Goal: Navigation & Orientation: Find specific page/section

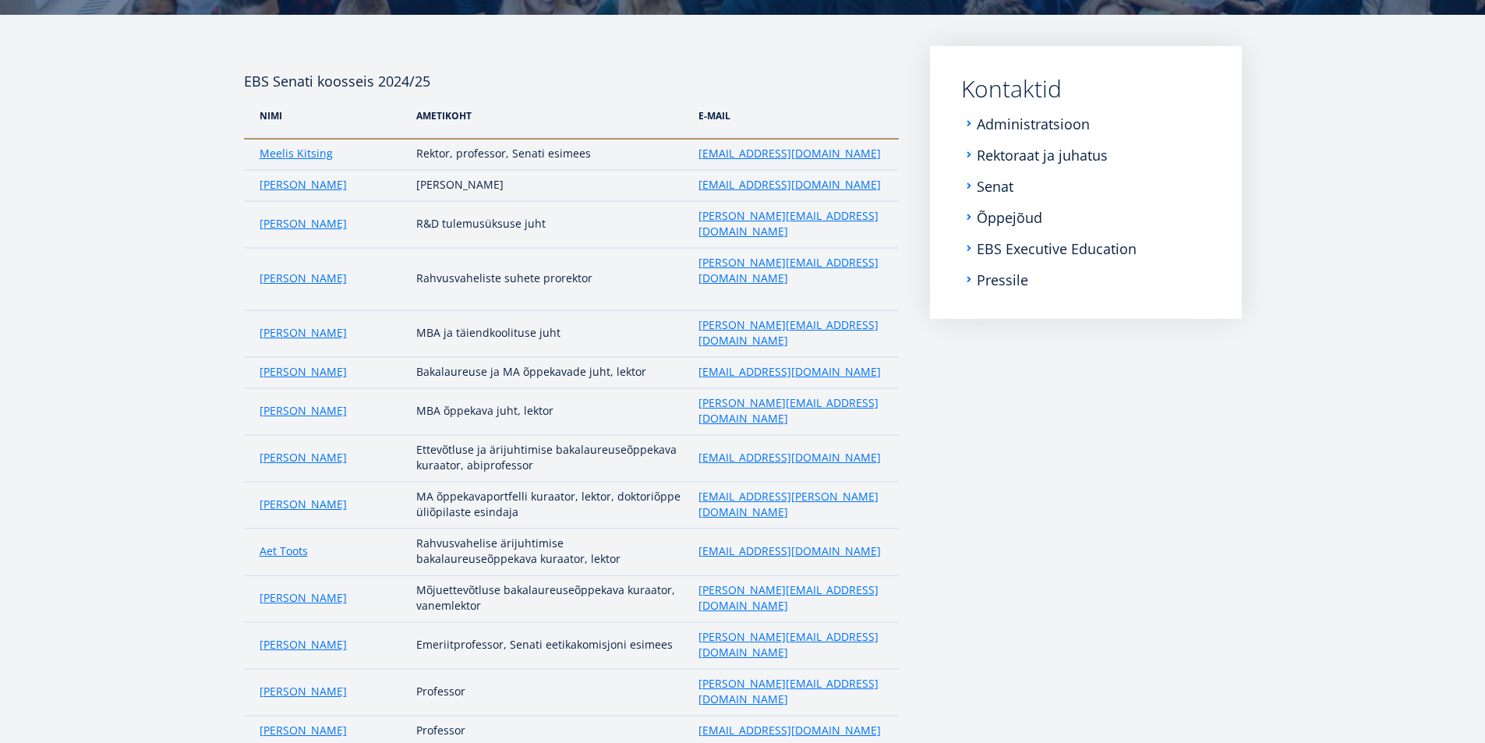
scroll to position [205, 0]
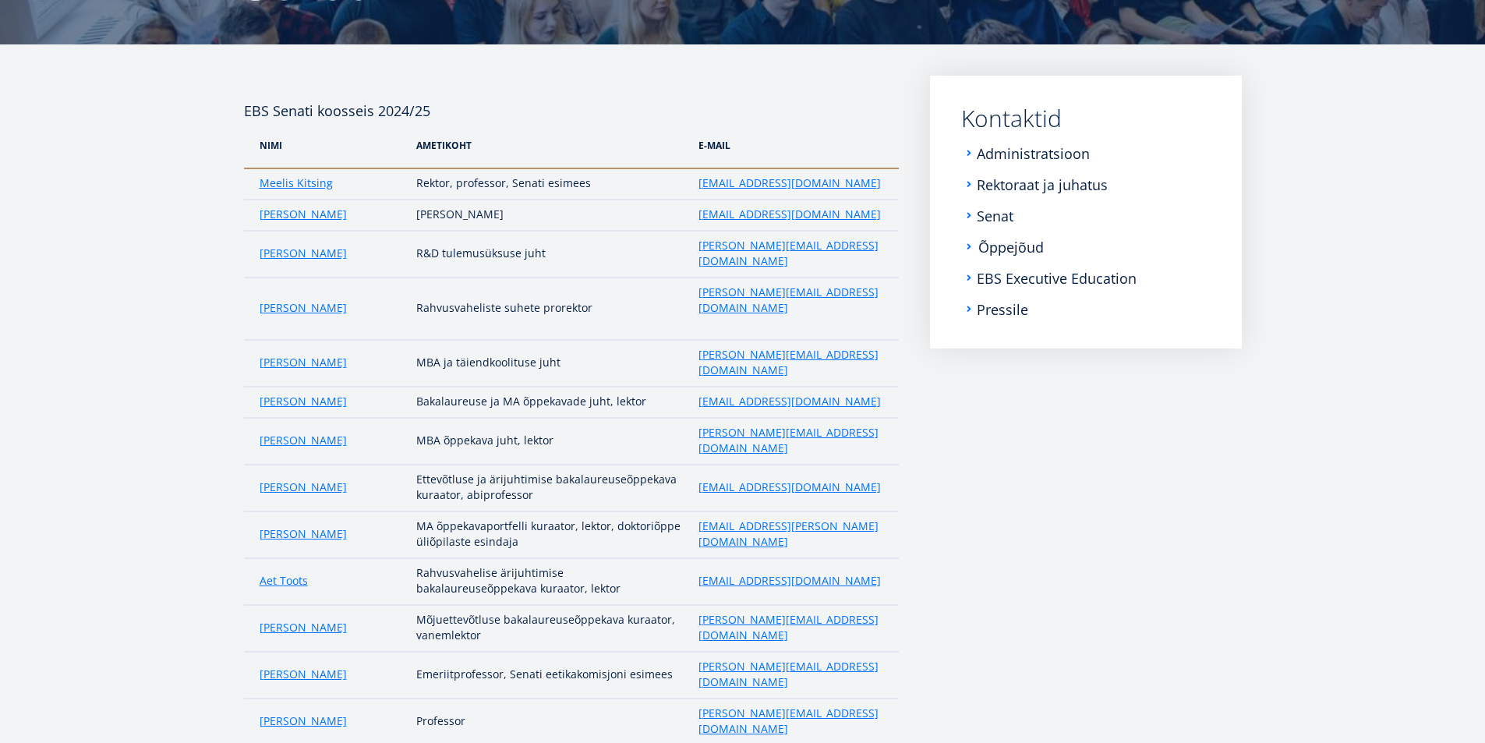
click at [1008, 246] on link "Õppejõud" at bounding box center [1010, 247] width 65 height 16
click at [1029, 283] on link "EBS Executive Education" at bounding box center [1058, 278] width 160 height 16
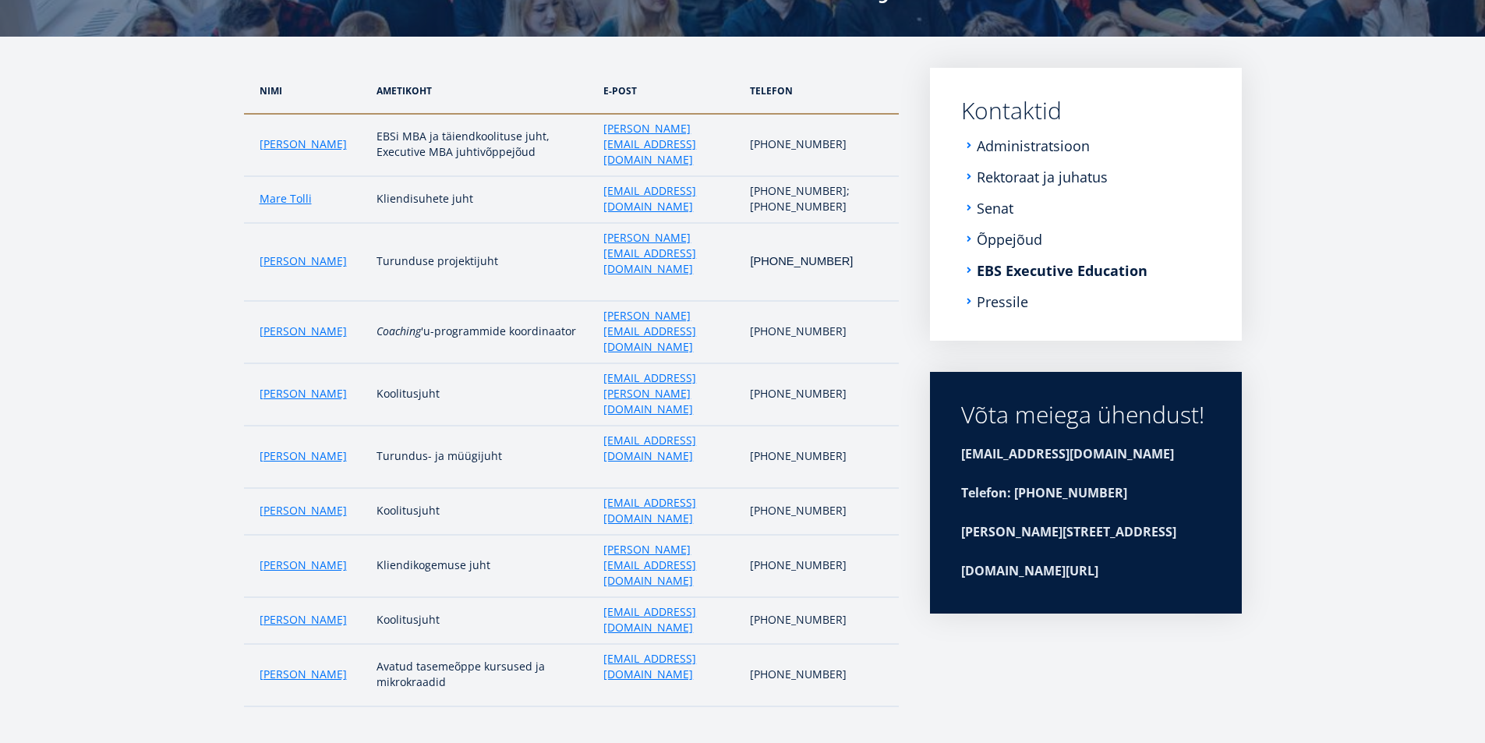
scroll to position [142, 0]
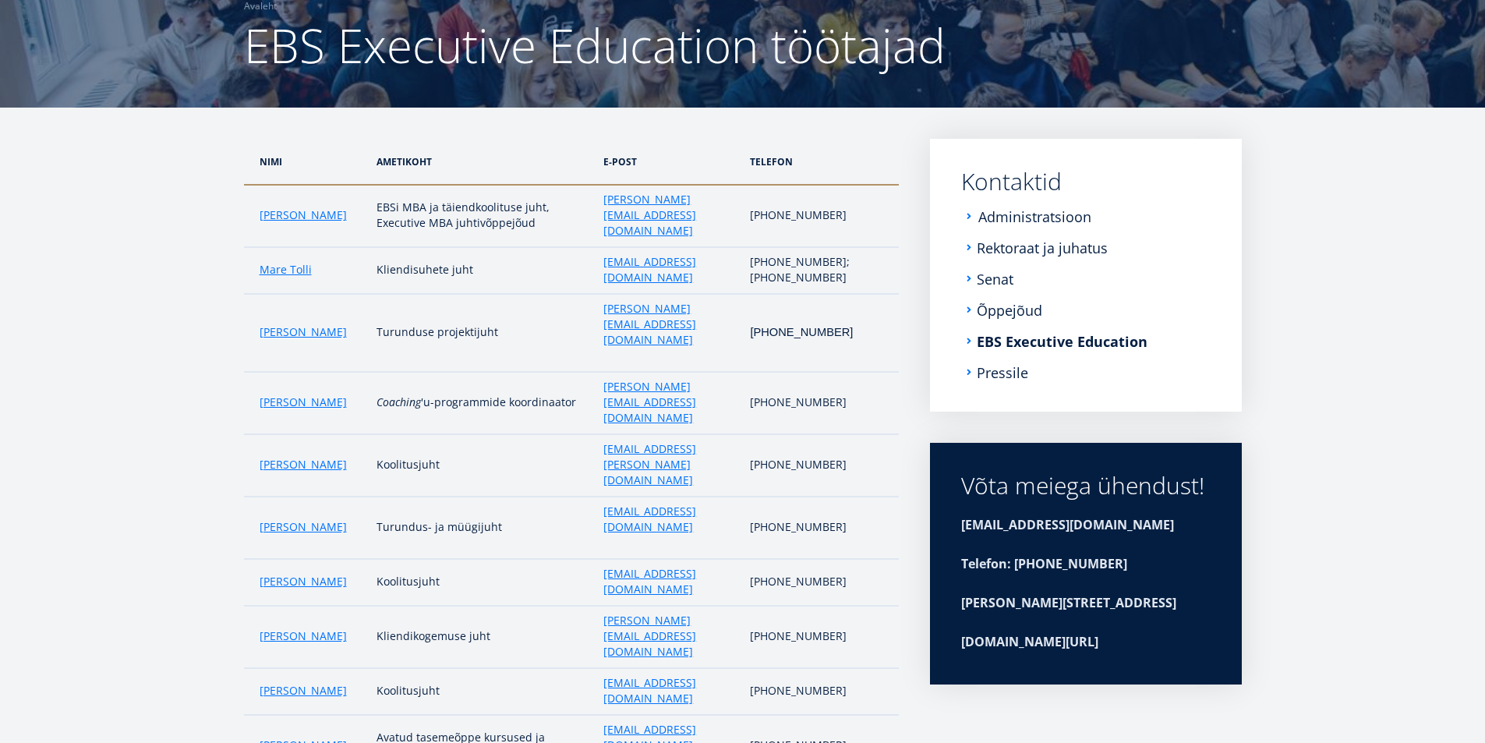
click at [1002, 216] on link "Administratsioon" at bounding box center [1034, 217] width 113 height 16
